Goal: Task Accomplishment & Management: Use online tool/utility

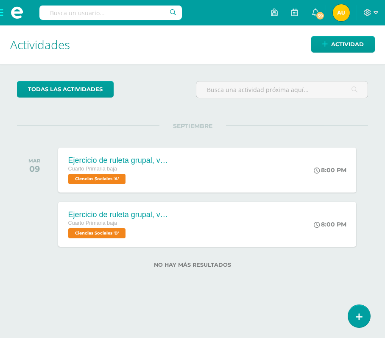
click at [0, 13] on span at bounding box center [17, 12] width 34 height 25
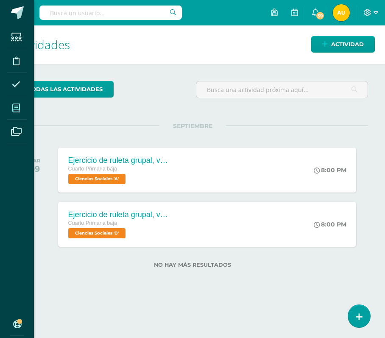
click at [21, 109] on span at bounding box center [16, 107] width 19 height 19
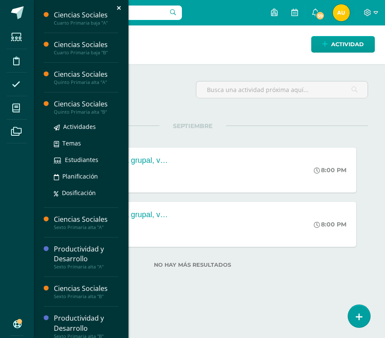
click at [65, 104] on div "Ciencias Sociales" at bounding box center [86, 104] width 65 height 10
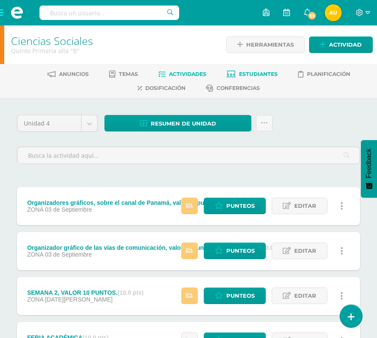
click at [262, 74] on span "Estudiantes" at bounding box center [258, 74] width 39 height 6
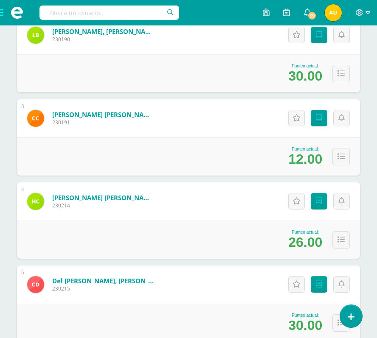
scroll to position [267, 0]
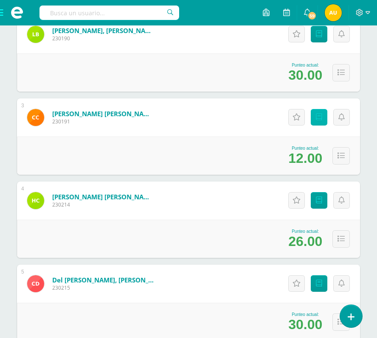
click at [323, 121] on link "Punteos" at bounding box center [319, 117] width 17 height 17
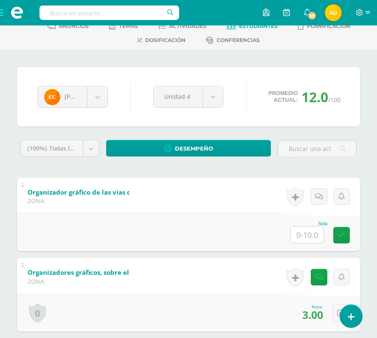
scroll to position [46, 0]
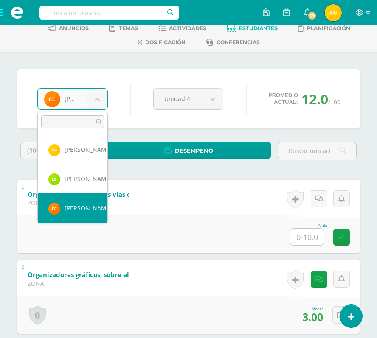
click at [99, 98] on body "Estudiantes Disciplina Asistencia Mis cursos Archivos Soporte Centro de ayuda Ú…" at bounding box center [188, 252] width 377 height 597
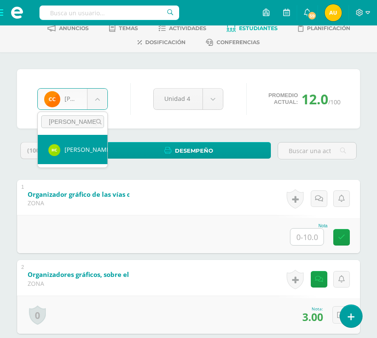
type input "henry"
select select "813"
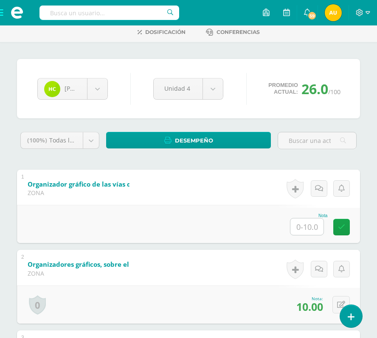
scroll to position [55, 0]
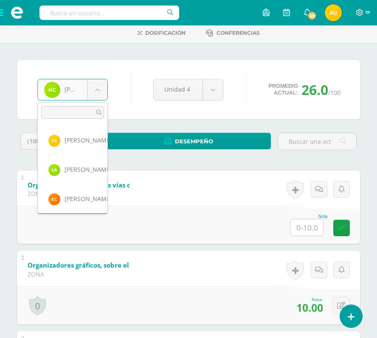
click at [100, 94] on body "Estudiantes Disciplina Asistencia Mis cursos Archivos Soporte Centro de ayuda Ú…" at bounding box center [188, 243] width 377 height 597
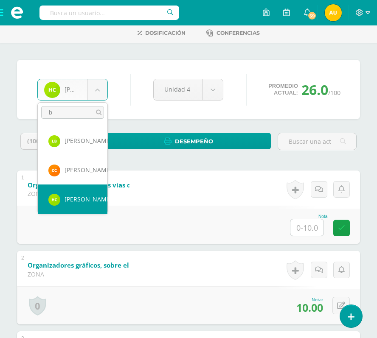
scroll to position [0, 0]
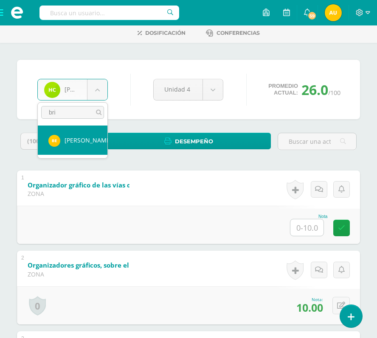
type input "bri"
select select "821"
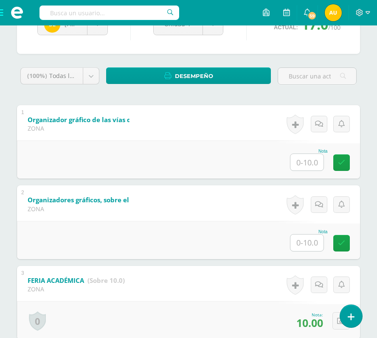
scroll to position [90, 0]
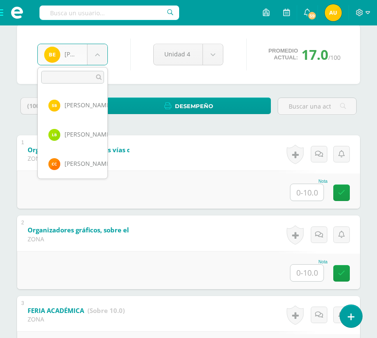
click at [104, 56] on body "Estudiantes Disciplina Asistencia Mis cursos Archivos Soporte Centro de ayuda Ú…" at bounding box center [188, 208] width 377 height 597
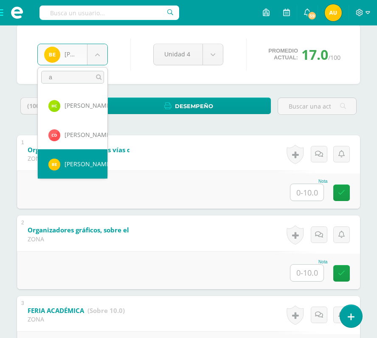
scroll to position [0, 0]
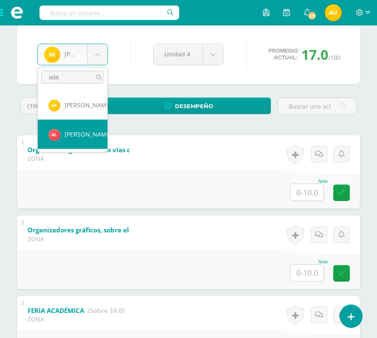
type input "ada"
select select "415"
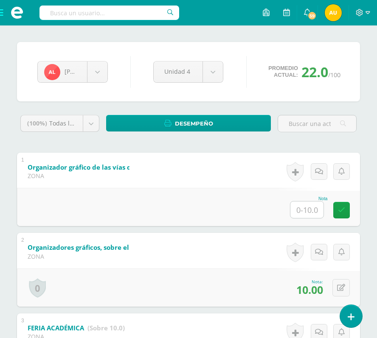
scroll to position [72, 0]
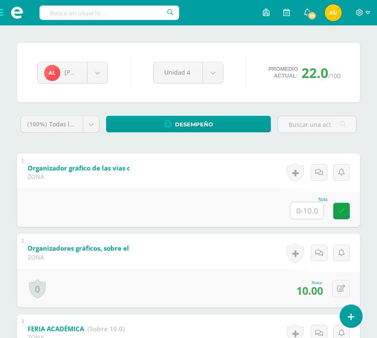
click at [0, 7] on span at bounding box center [17, 12] width 34 height 25
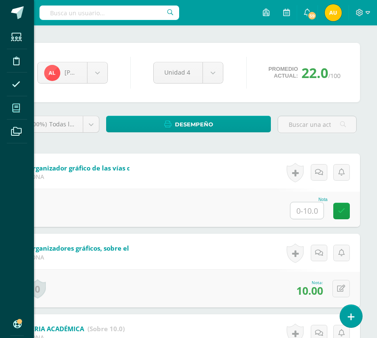
click at [14, 109] on icon at bounding box center [16, 108] width 8 height 8
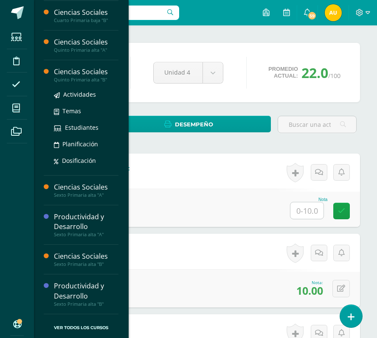
scroll to position [0, 0]
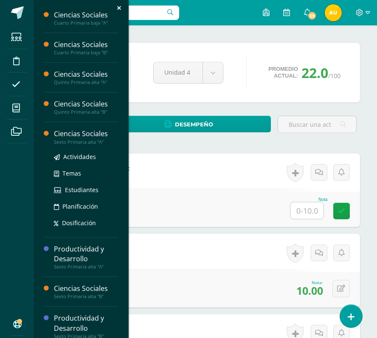
click at [79, 133] on div "Ciencias Sociales" at bounding box center [86, 134] width 65 height 10
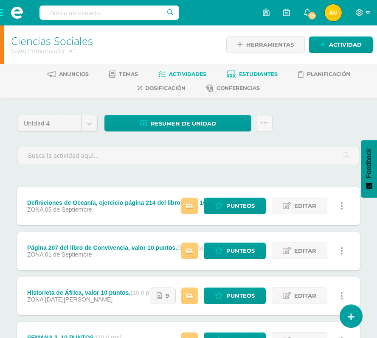
click at [251, 71] on span "Estudiantes" at bounding box center [258, 74] width 39 height 6
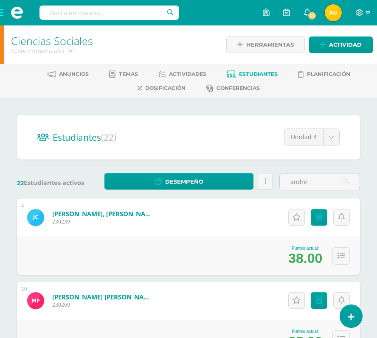
type input "andre"
click at [262, 237] on div "Punteo actual: 38.00" at bounding box center [188, 256] width 343 height 38
click at [318, 222] on link "Punteos" at bounding box center [319, 217] width 17 height 17
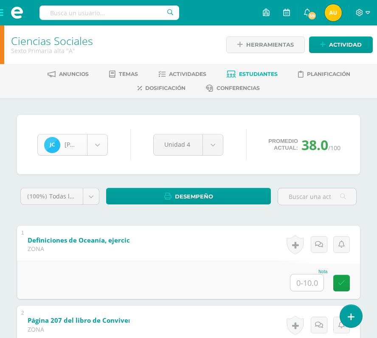
click at [103, 143] on body "Estudiantes Disciplina Asistencia Mis cursos Archivos Soporte Centro de ayuda Ú…" at bounding box center [188, 339] width 377 height 678
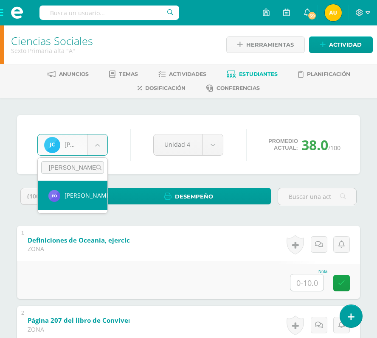
type input "Eddy"
select select "1185"
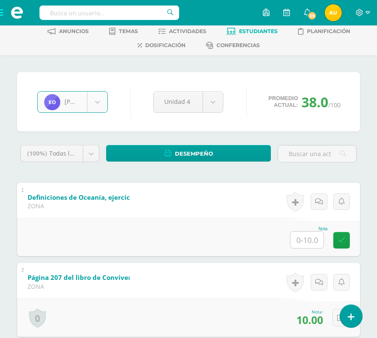
scroll to position [48, 0]
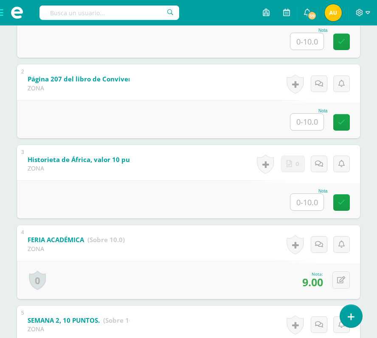
scroll to position [167, 0]
